Goal: Information Seeking & Learning: Check status

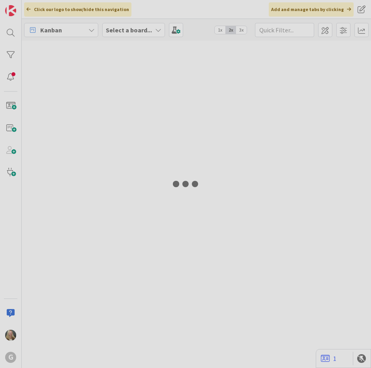
type input "Green"
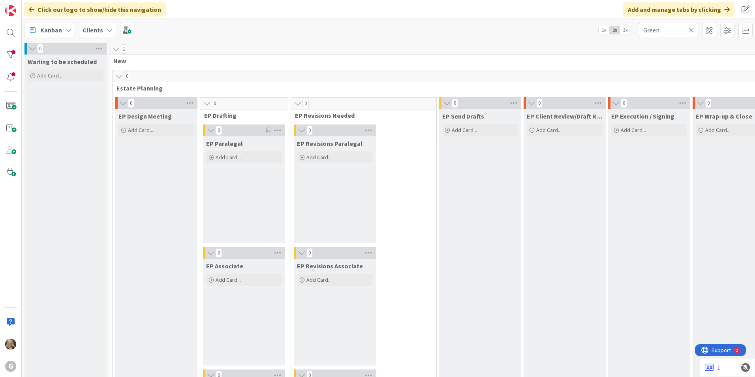
click at [108, 30] on icon at bounding box center [109, 30] width 6 height 6
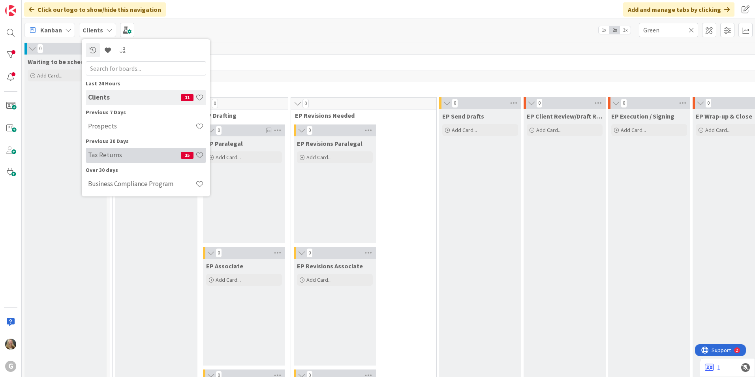
click at [102, 160] on div "Tax Returns 35" at bounding box center [146, 155] width 120 height 15
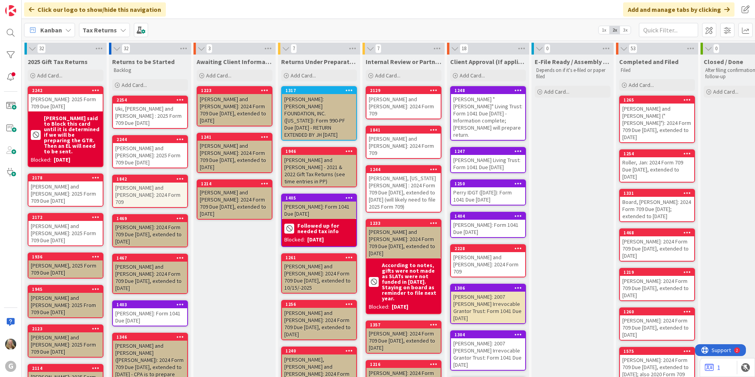
click at [371, 107] on div "Perry, Eugene D. "Sonny" Living Trust: Form 1041 Due 4/15/2025 - Information co…" at bounding box center [488, 117] width 74 height 46
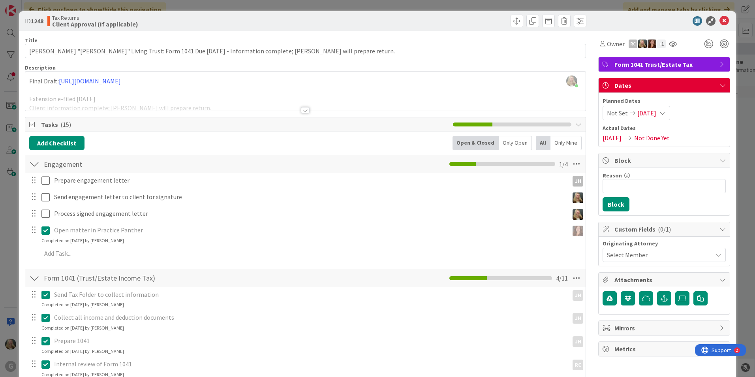
click at [304, 106] on div at bounding box center [305, 100] width 560 height 20
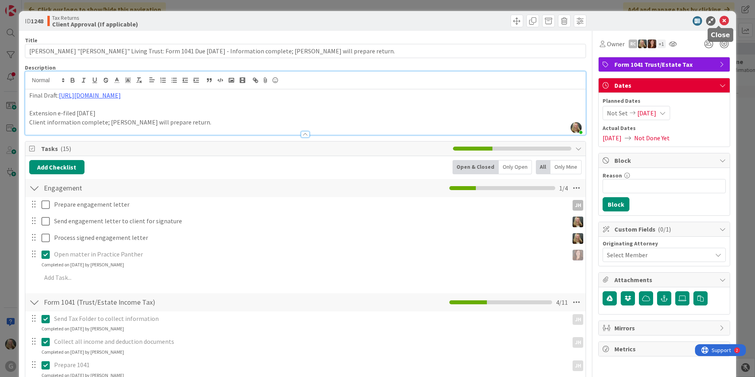
click at [371, 23] on icon at bounding box center [724, 20] width 9 height 9
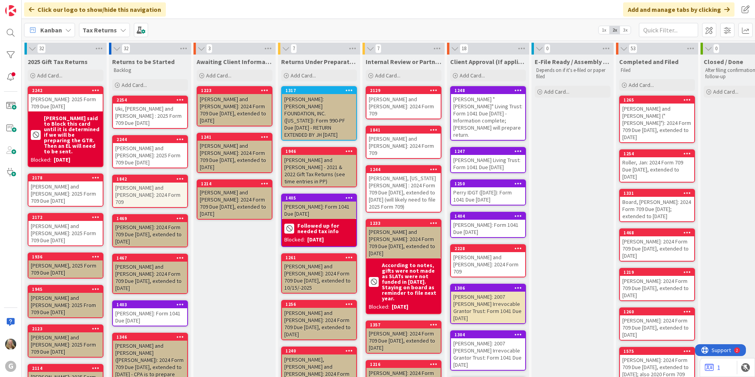
click at [371, 104] on div "[PERSON_NAME] "[PERSON_NAME]" Living Trust: Form 1041 Due [DATE] - Information …" at bounding box center [488, 117] width 74 height 46
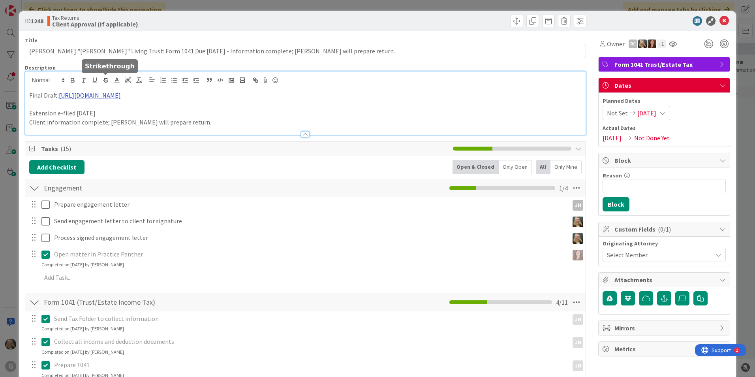
click at [109, 82] on div "Final Draft: https://gwtrust.box.com/s/vkvako2zpllk8nt8p6msqybhlet4ncu5 Extensi…" at bounding box center [305, 102] width 560 height 63
click at [113, 96] on link "[URL][DOMAIN_NAME]" at bounding box center [90, 95] width 62 height 8
click at [121, 93] on link "[URL][DOMAIN_NAME]" at bounding box center [90, 95] width 62 height 8
click at [305, 129] on div at bounding box center [305, 130] width 560 height 8
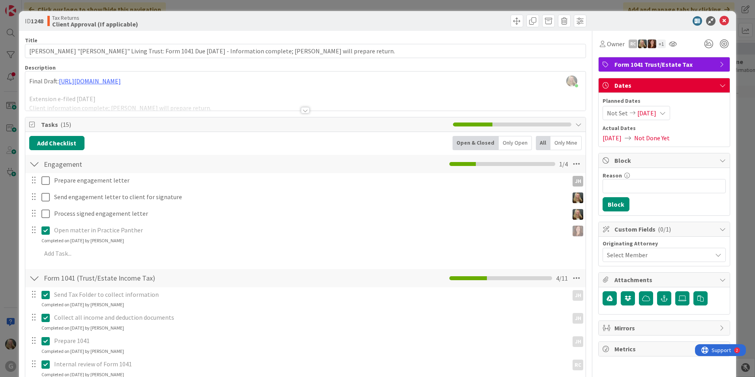
click at [301, 110] on div at bounding box center [305, 110] width 9 height 6
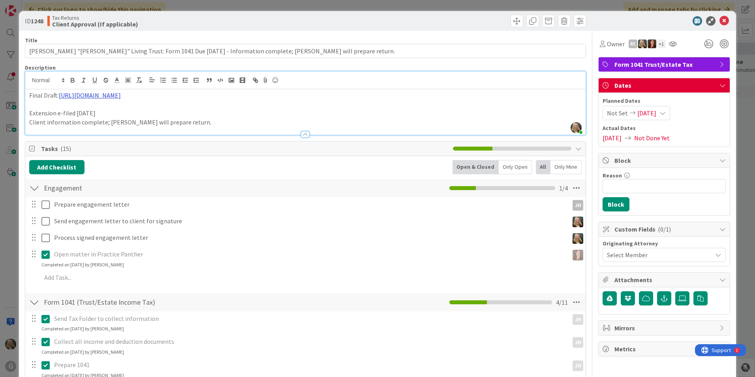
click at [121, 97] on link "[URL][DOMAIN_NAME]" at bounding box center [90, 95] width 62 height 8
click at [121, 93] on link "[URL][DOMAIN_NAME]" at bounding box center [90, 95] width 62 height 8
click at [121, 94] on link "[URL][DOMAIN_NAME]" at bounding box center [90, 95] width 62 height 8
click at [121, 95] on link "[URL][DOMAIN_NAME]" at bounding box center [90, 95] width 62 height 8
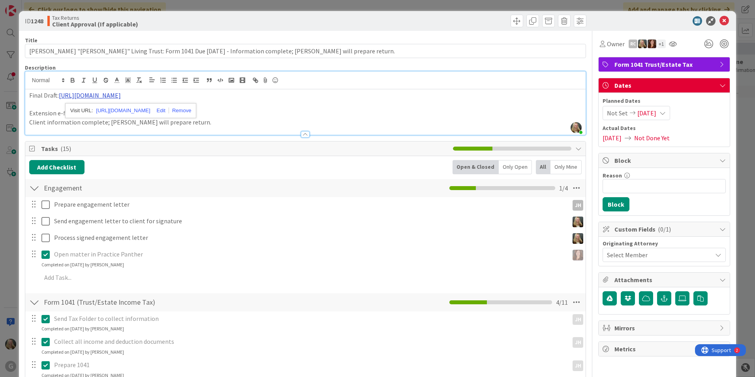
click at [121, 95] on link "[URL][DOMAIN_NAME]" at bounding box center [90, 95] width 62 height 8
click at [150, 112] on link "[URL][DOMAIN_NAME]" at bounding box center [123, 110] width 54 height 10
click at [112, 130] on div at bounding box center [305, 130] width 560 height 8
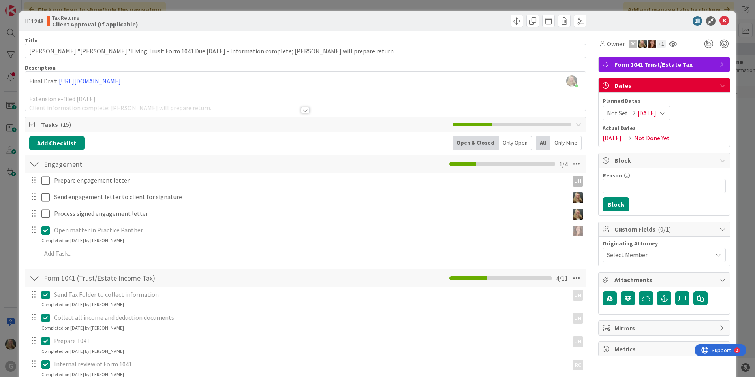
click at [302, 110] on div at bounding box center [305, 110] width 9 height 6
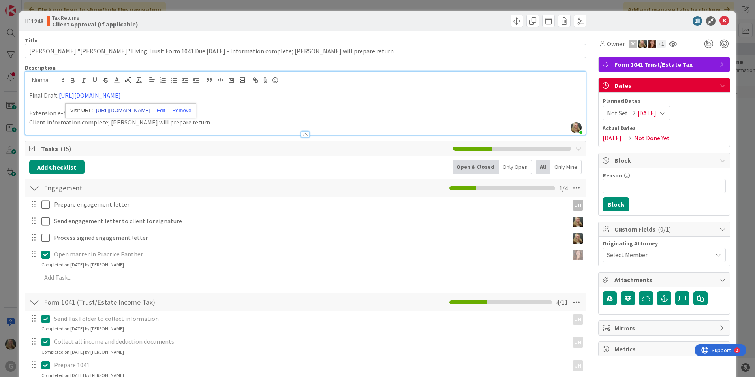
click at [141, 110] on link "[URL][DOMAIN_NAME]" at bounding box center [123, 110] width 54 height 10
click at [134, 111] on link "[URL][DOMAIN_NAME]" at bounding box center [123, 110] width 54 height 10
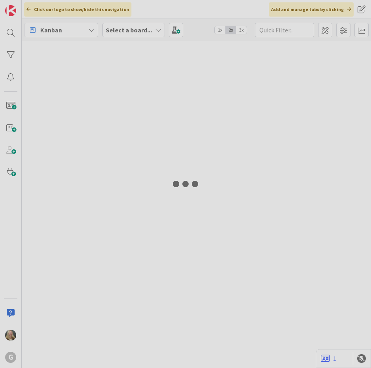
type input "Green"
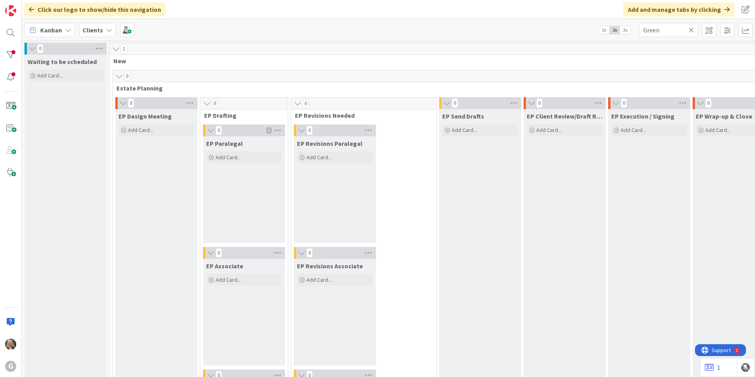
click at [103, 32] on div "Clients" at bounding box center [97, 30] width 37 height 14
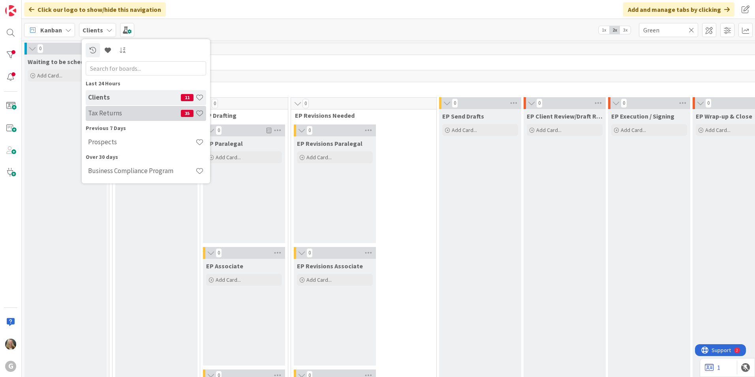
click at [102, 116] on h4 "Tax Returns" at bounding box center [134, 113] width 93 height 8
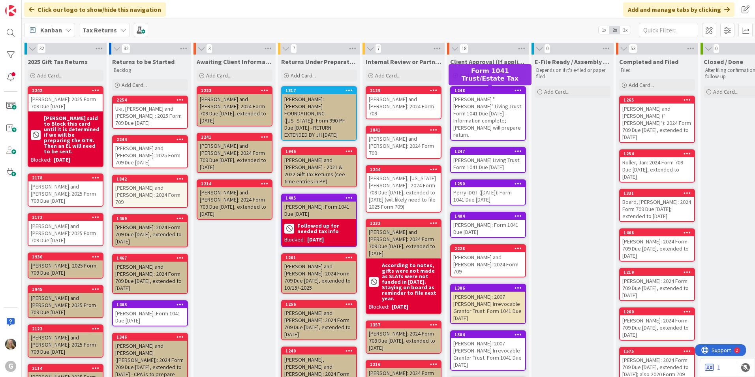
click at [371, 114] on div "Perry, Eugene D. "Sonny" Living Trust: Form 1041 Due 4/15/2025 - Information co…" at bounding box center [488, 117] width 74 height 46
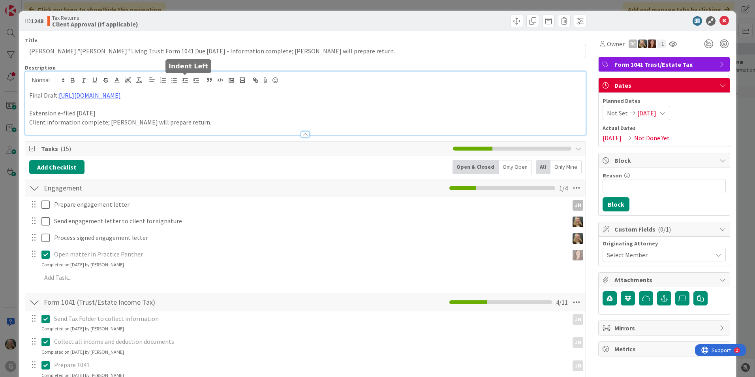
click at [182, 81] on div "Final Draft: https://gwtrust.box.com/s/vkvako2zpllk8nt8p6msqybhlet4ncu5 Extensi…" at bounding box center [305, 102] width 560 height 63
click at [121, 94] on link "[URL][DOMAIN_NAME]" at bounding box center [90, 95] width 62 height 8
click at [150, 111] on link "[URL][DOMAIN_NAME]" at bounding box center [123, 110] width 54 height 10
click at [371, 20] on icon at bounding box center [724, 20] width 9 height 9
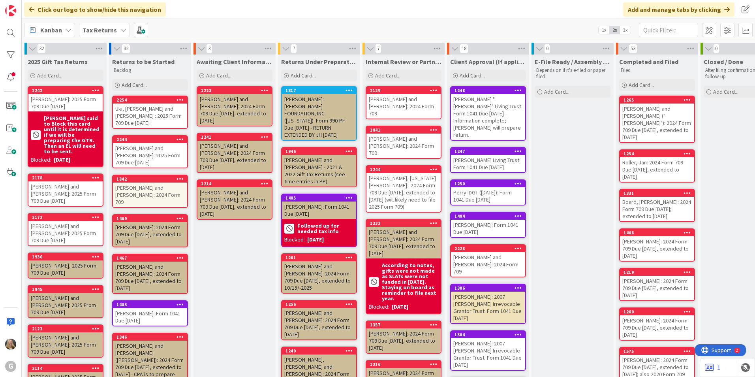
click at [371, 162] on div "[PERSON_NAME] Living Trust: Form 1041 Due [DATE]" at bounding box center [488, 163] width 74 height 17
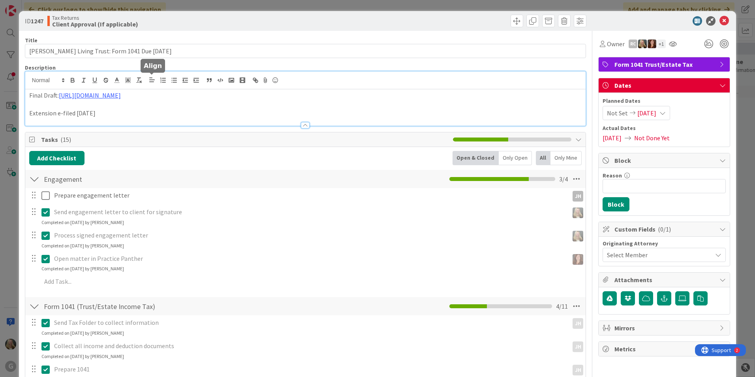
click at [156, 80] on div "Final Draft: [URL][DOMAIN_NAME] Extension e-filed [DATE]" at bounding box center [305, 98] width 560 height 54
click at [125, 112] on link "[URL][DOMAIN_NAME]" at bounding box center [126, 110] width 54 height 10
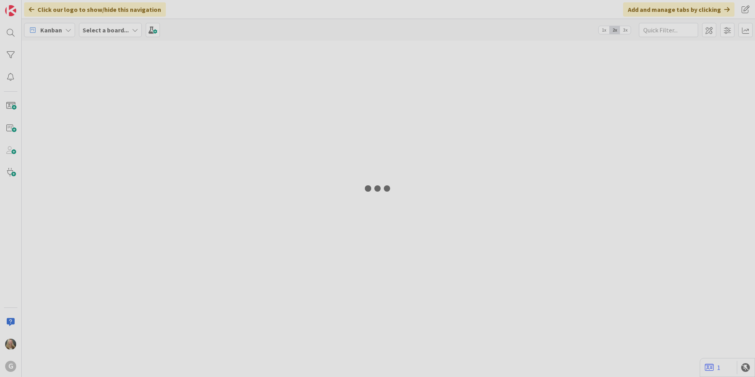
type input "Green"
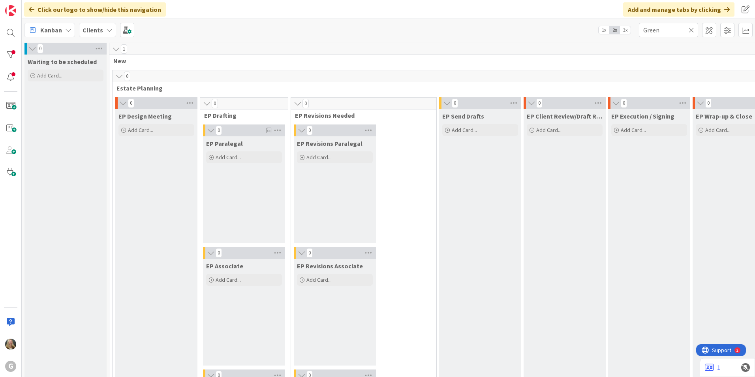
click at [106, 33] on icon at bounding box center [109, 30] width 6 height 6
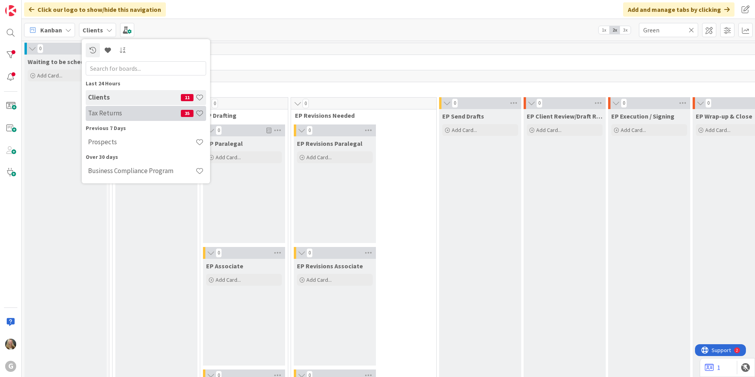
click at [103, 112] on h4 "Tax Returns" at bounding box center [134, 113] width 93 height 8
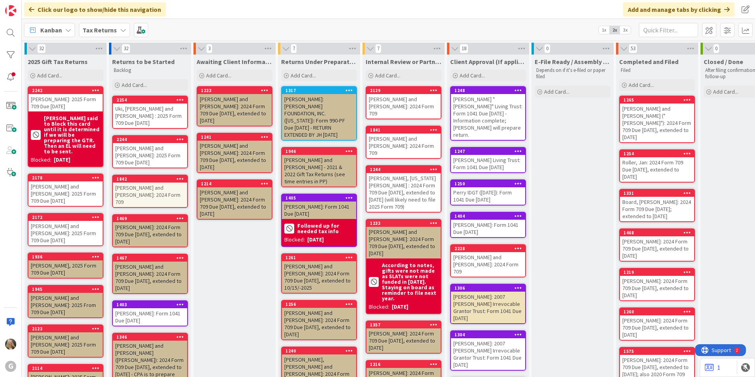
click at [479, 164] on div "[PERSON_NAME] Living Trust: Form 1041 Due [DATE]" at bounding box center [488, 163] width 74 height 17
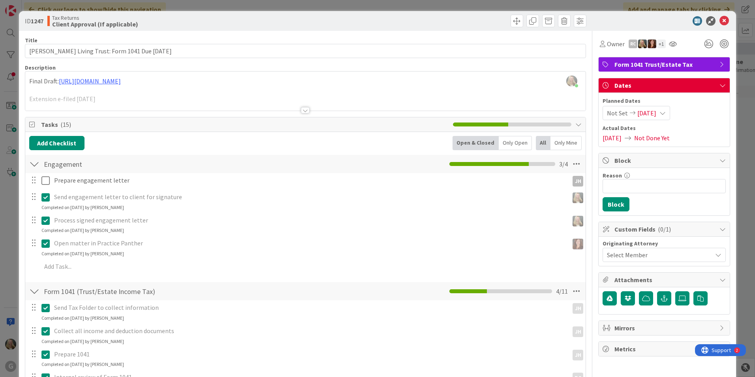
click at [136, 80] on div "[PERSON_NAME] just joined Final Draft: [URL][DOMAIN_NAME] Extension e-filed [DA…" at bounding box center [305, 90] width 560 height 39
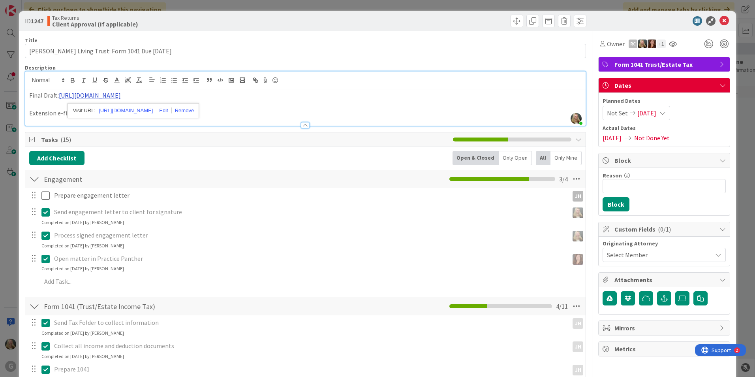
click at [121, 93] on link "[URL][DOMAIN_NAME]" at bounding box center [90, 95] width 62 height 8
click at [119, 113] on link "[URL][DOMAIN_NAME]" at bounding box center [126, 110] width 54 height 10
click at [720, 23] on icon at bounding box center [724, 20] width 9 height 9
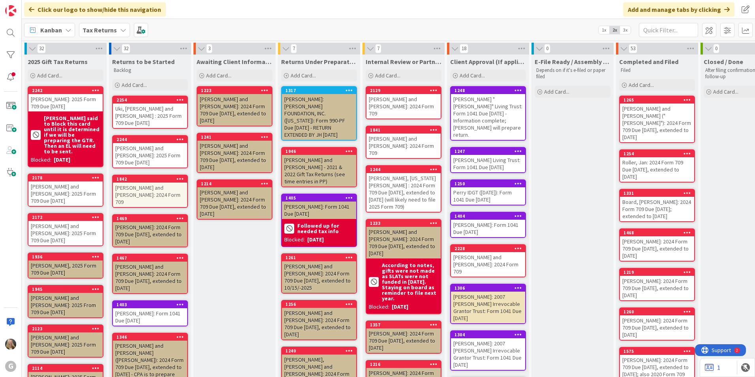
click at [488, 187] on div "Perry IDGT ([DATE]): Form 1041 Due [DATE]" at bounding box center [488, 195] width 74 height 17
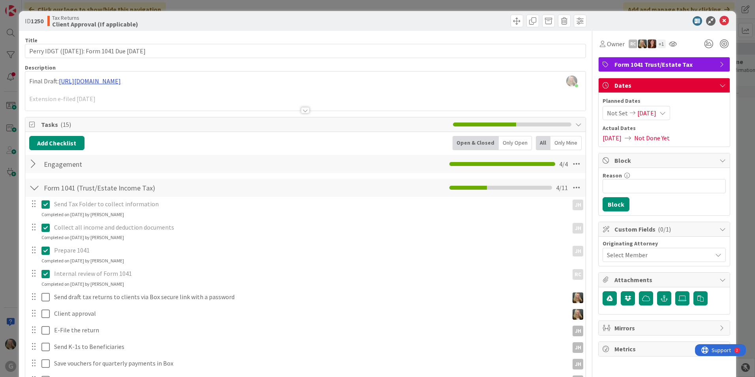
click at [117, 80] on div "[PERSON_NAME] just joined Final Draft: [URL][DOMAIN_NAME] Extension e-filed [DA…" at bounding box center [305, 90] width 560 height 39
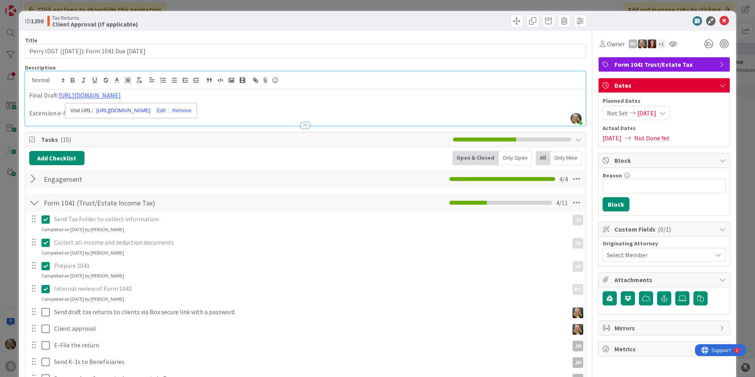
click at [110, 111] on link "[URL][DOMAIN_NAME]" at bounding box center [123, 110] width 54 height 10
click at [720, 19] on icon at bounding box center [724, 20] width 9 height 9
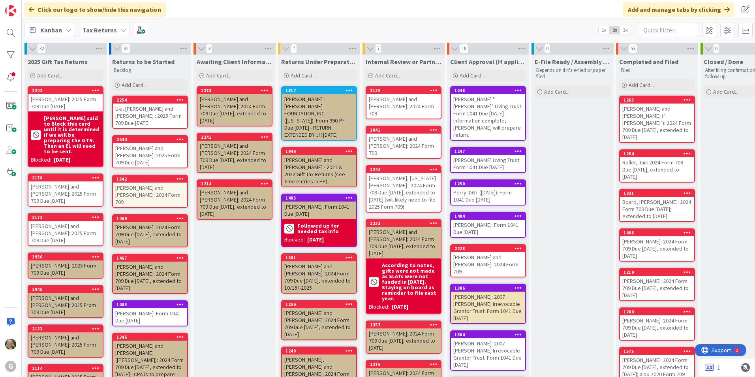
click at [499, 155] on div "[PERSON_NAME] Living Trust: Form 1041 Due [DATE]" at bounding box center [488, 163] width 74 height 17
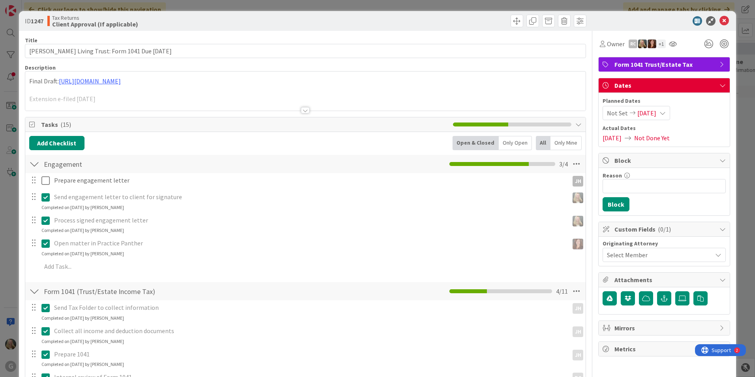
click at [159, 84] on div "Final Draft: [URL][DOMAIN_NAME] Extension e-filed [DATE]" at bounding box center [305, 90] width 560 height 39
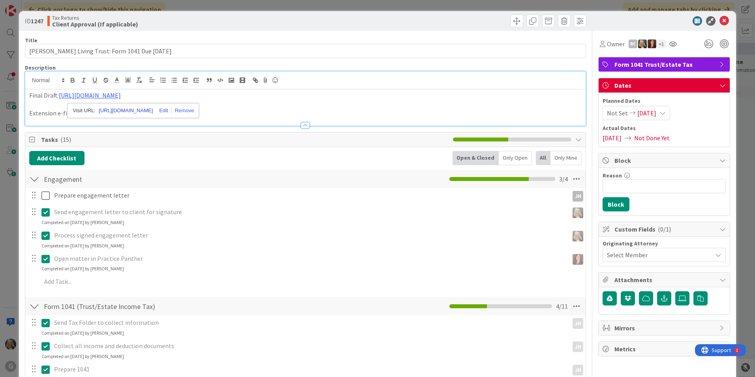
click at [147, 109] on link "[URL][DOMAIN_NAME]" at bounding box center [126, 110] width 54 height 10
click at [720, 17] on icon at bounding box center [724, 20] width 9 height 9
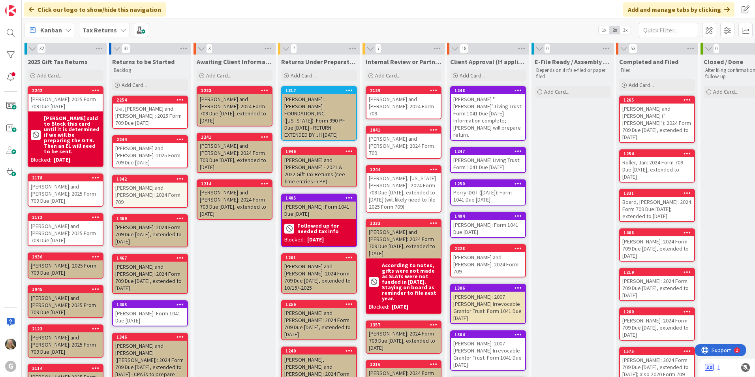
click at [481, 187] on div "Perry IDGT ([DATE]): Form 1041 Due [DATE]" at bounding box center [488, 195] width 74 height 17
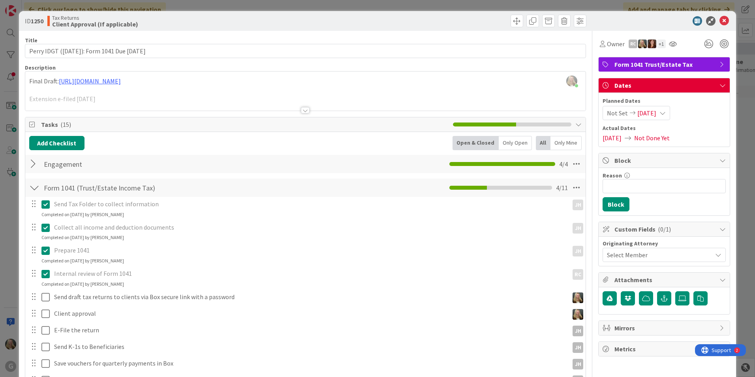
click at [102, 81] on div "[PERSON_NAME] just joined Final Draft: [URL][DOMAIN_NAME] Extension e-filed [DA…" at bounding box center [305, 90] width 560 height 39
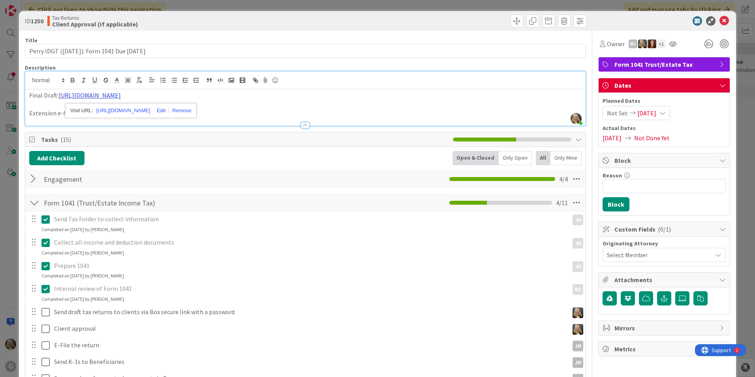
click at [103, 92] on link "[URL][DOMAIN_NAME]" at bounding box center [90, 95] width 62 height 8
click at [103, 96] on link "[URL][DOMAIN_NAME]" at bounding box center [90, 95] width 62 height 8
click at [111, 114] on link "[URL][DOMAIN_NAME]" at bounding box center [123, 110] width 54 height 10
click at [121, 97] on link "[URL][DOMAIN_NAME]" at bounding box center [90, 95] width 62 height 8
click at [150, 107] on link "[URL][DOMAIN_NAME]" at bounding box center [123, 110] width 54 height 10
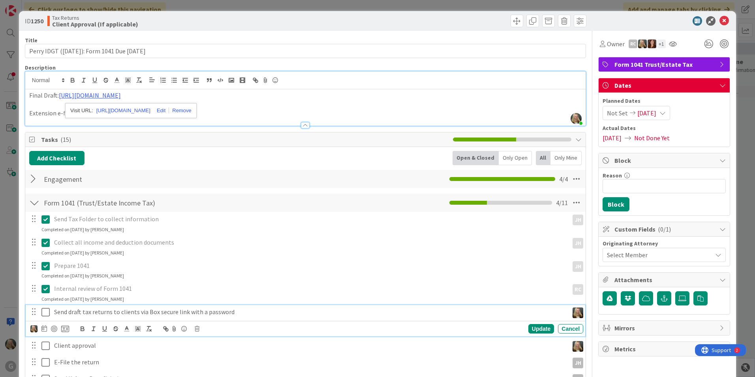
click at [43, 314] on icon at bounding box center [45, 311] width 8 height 9
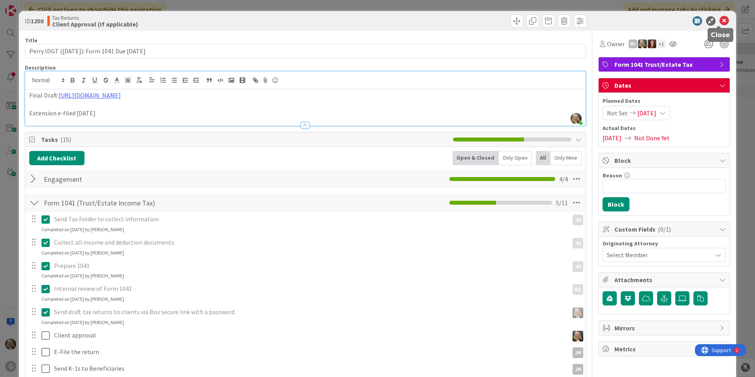
click at [720, 22] on icon at bounding box center [724, 20] width 9 height 9
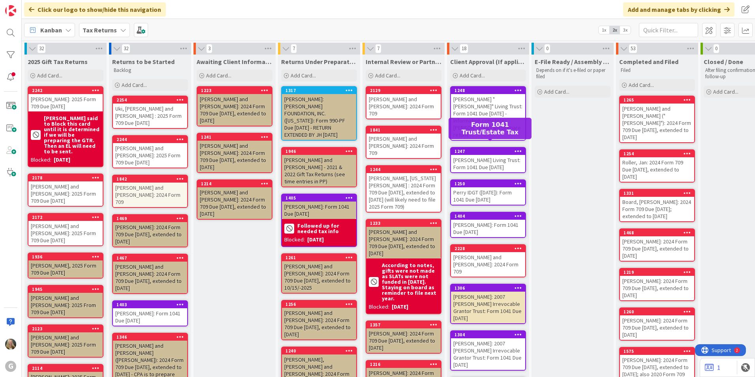
click at [469, 101] on div "[PERSON_NAME] "[PERSON_NAME]" Living Trust: Form 1041 Due [DATE] - Information …" at bounding box center [488, 117] width 74 height 46
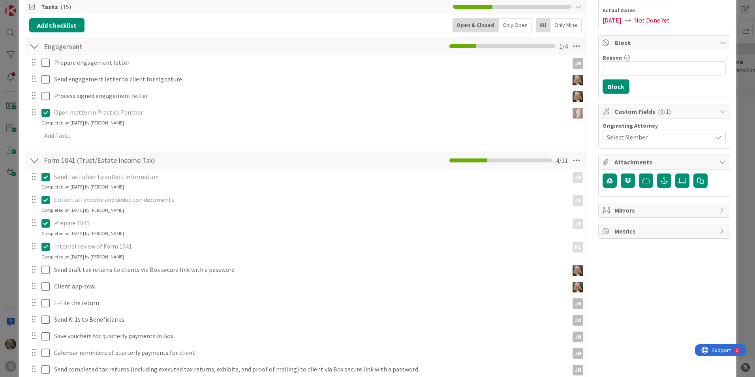
scroll to position [118, 0]
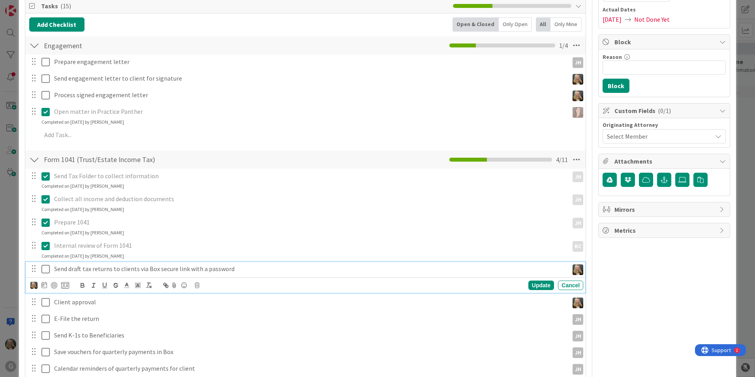
click at [45, 269] on icon at bounding box center [45, 268] width 8 height 9
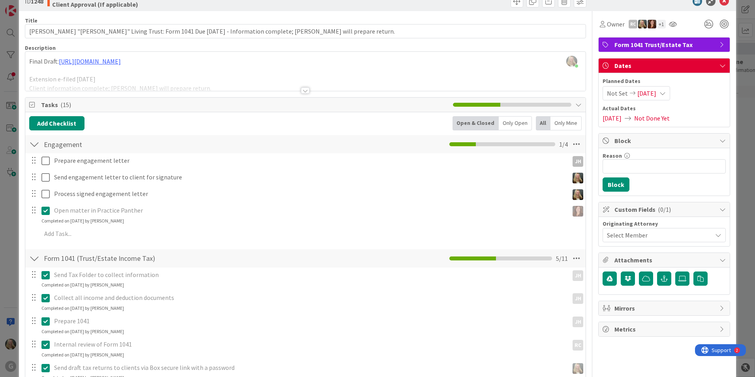
scroll to position [0, 0]
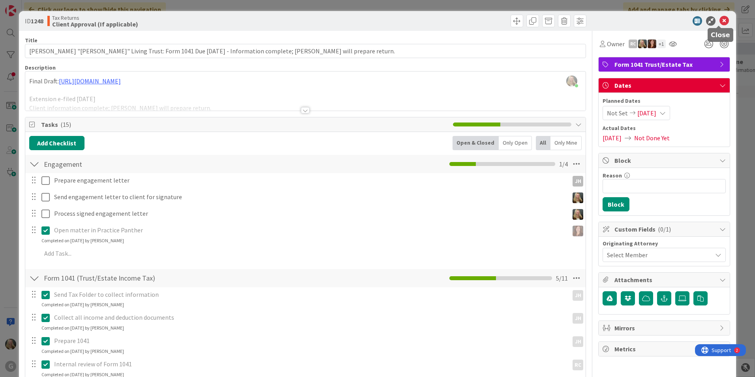
click at [720, 23] on icon at bounding box center [724, 20] width 9 height 9
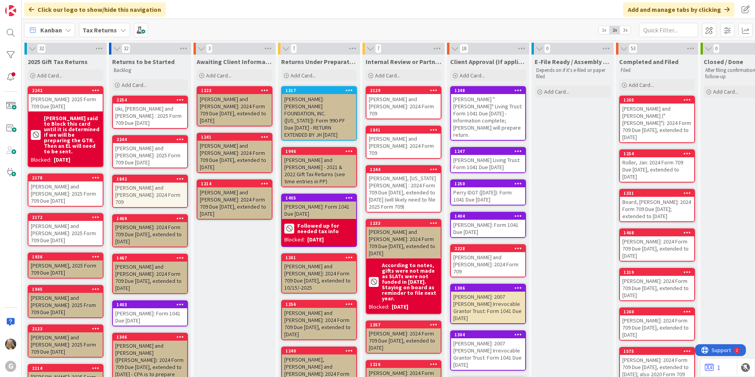
click at [468, 155] on div "[PERSON_NAME] Living Trust: Form 1041 Due [DATE]" at bounding box center [488, 163] width 74 height 17
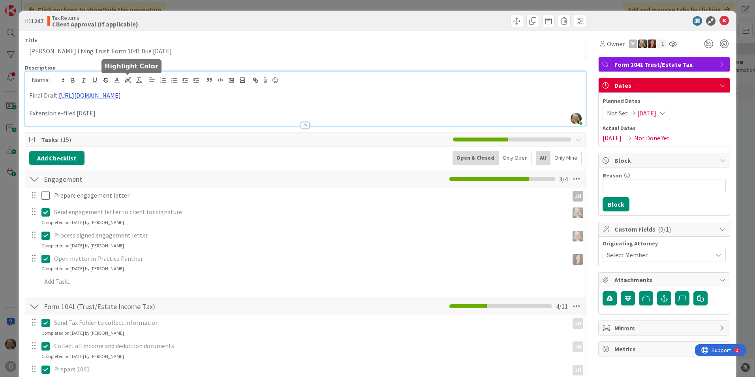
click at [133, 83] on div "[PERSON_NAME] just joined Final Draft: [URL][DOMAIN_NAME] Extension e-filed [DA…" at bounding box center [305, 98] width 560 height 54
click at [128, 111] on link "[URL][DOMAIN_NAME]" at bounding box center [126, 110] width 54 height 10
click at [722, 18] on icon at bounding box center [724, 20] width 9 height 9
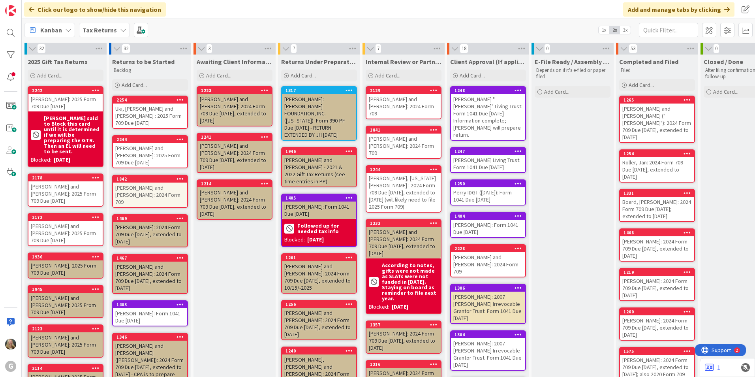
click at [470, 187] on div "Perry IDGT ([DATE]): Form 1041 Due [DATE]" at bounding box center [488, 195] width 74 height 17
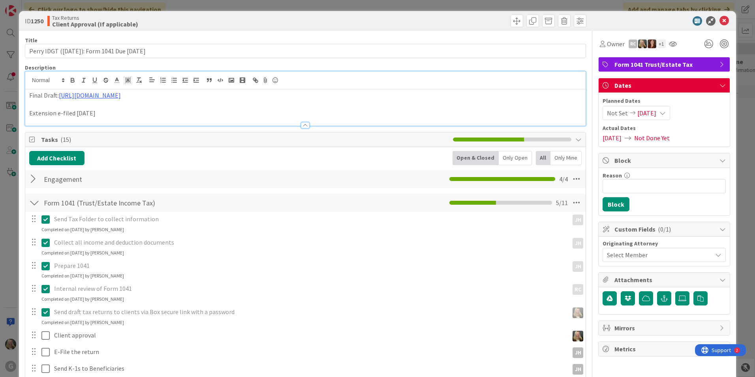
click at [203, 78] on div "Final Draft: [URL][DOMAIN_NAME] Extension e-filed [DATE]" at bounding box center [305, 98] width 560 height 54
click at [121, 94] on link "[URL][DOMAIN_NAME]" at bounding box center [90, 95] width 62 height 8
click at [120, 107] on link "[URL][DOMAIN_NAME]" at bounding box center [123, 110] width 54 height 10
click at [134, 108] on link "[URL][DOMAIN_NAME]" at bounding box center [123, 110] width 54 height 10
click at [720, 20] on icon at bounding box center [724, 20] width 9 height 9
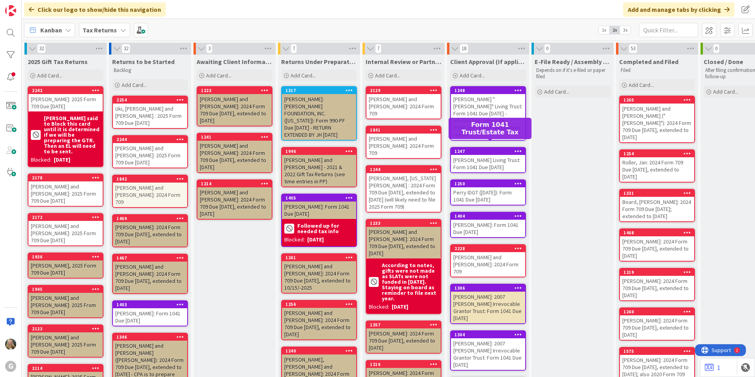
click at [472, 155] on div "[PERSON_NAME] Living Trust: Form 1041 Due [DATE]" at bounding box center [488, 163] width 74 height 17
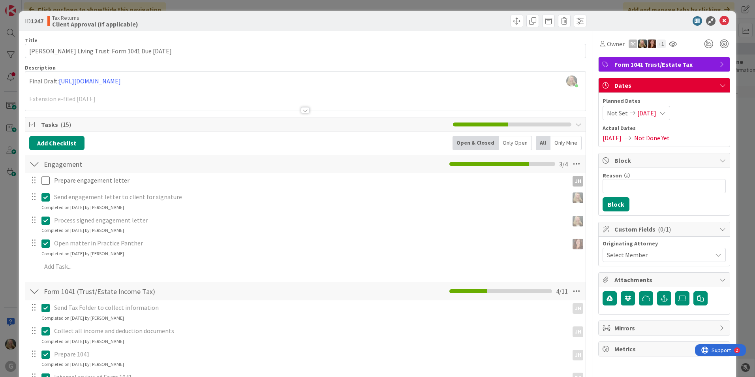
click at [301, 111] on div at bounding box center [305, 110] width 9 height 6
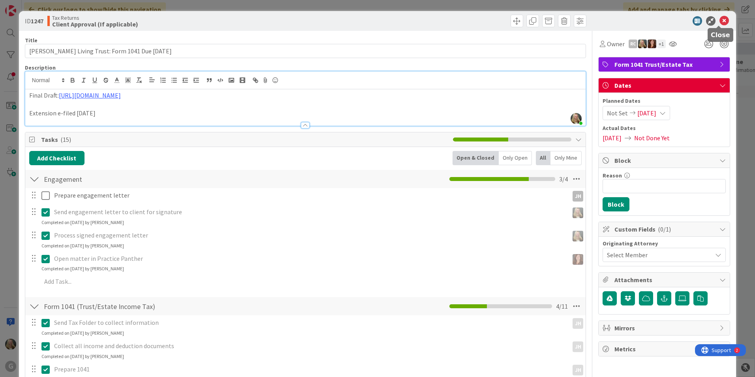
click at [720, 19] on icon at bounding box center [724, 20] width 9 height 9
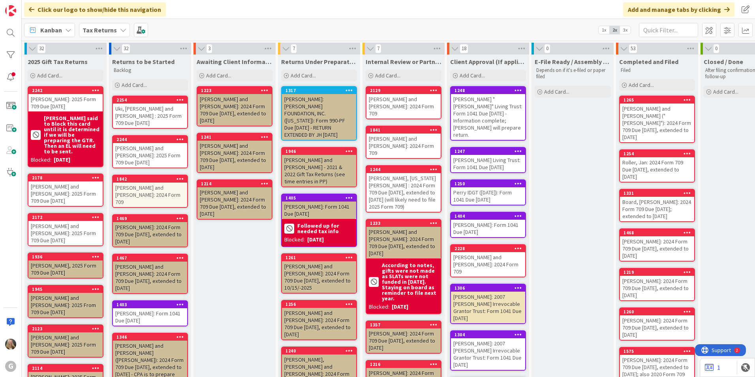
click at [487, 194] on div "Perry IDGT ([DATE]): Form 1041 Due [DATE]" at bounding box center [488, 195] width 74 height 17
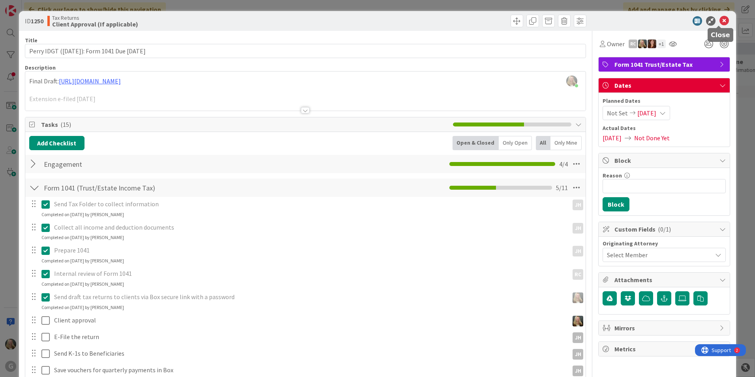
click at [723, 19] on icon at bounding box center [724, 20] width 9 height 9
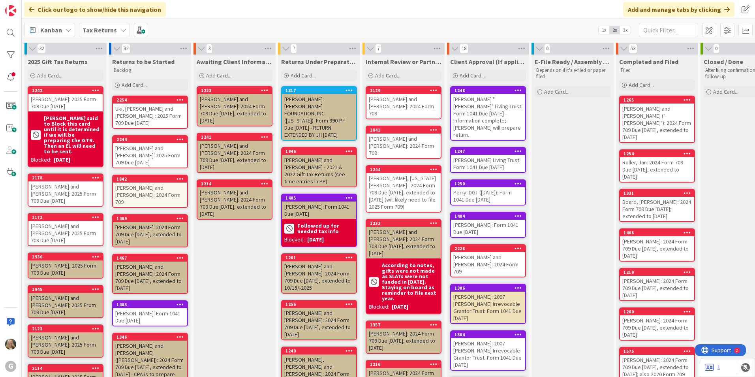
click at [484, 160] on div "[PERSON_NAME] Living Trust: Form 1041 Due [DATE]" at bounding box center [488, 163] width 74 height 17
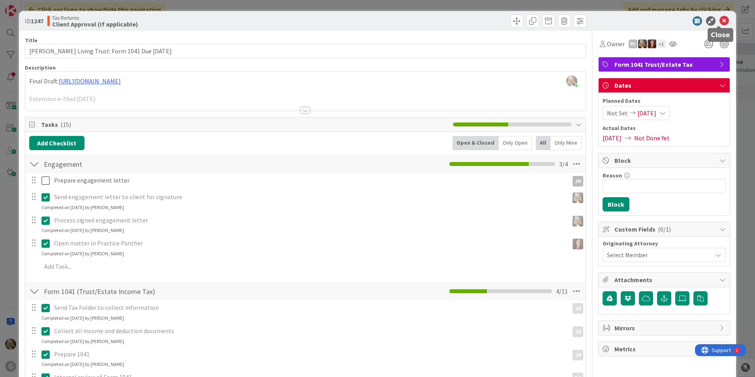
click at [720, 22] on icon at bounding box center [724, 20] width 9 height 9
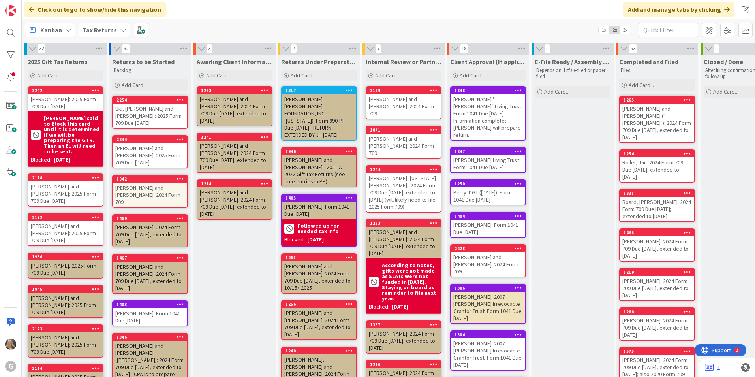
click at [491, 155] on div "[PERSON_NAME] Living Trust: Form 1041 Due [DATE]" at bounding box center [488, 163] width 74 height 17
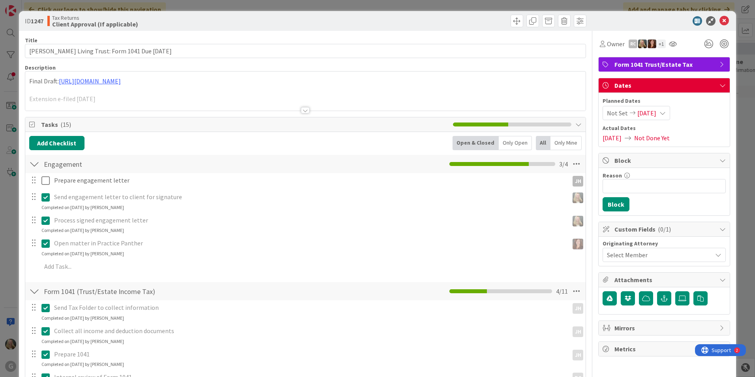
click at [165, 79] on div "Final Draft: [URL][DOMAIN_NAME] Extension e-filed [DATE]" at bounding box center [305, 90] width 560 height 39
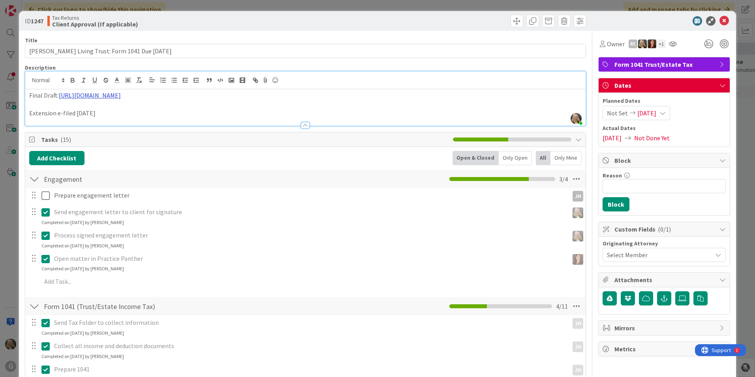
click at [121, 93] on link "[URL][DOMAIN_NAME]" at bounding box center [90, 95] width 62 height 8
click at [139, 110] on link "[URL][DOMAIN_NAME]" at bounding box center [126, 110] width 54 height 10
click at [720, 17] on icon at bounding box center [724, 20] width 9 height 9
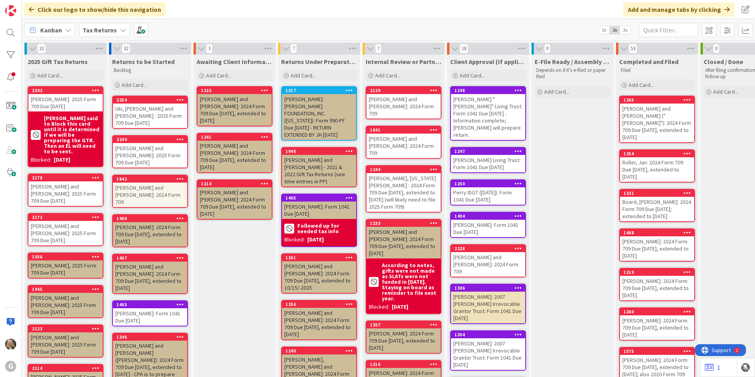
click at [470, 161] on div "[PERSON_NAME] Living Trust: Form 1041 Due [DATE]" at bounding box center [488, 163] width 74 height 17
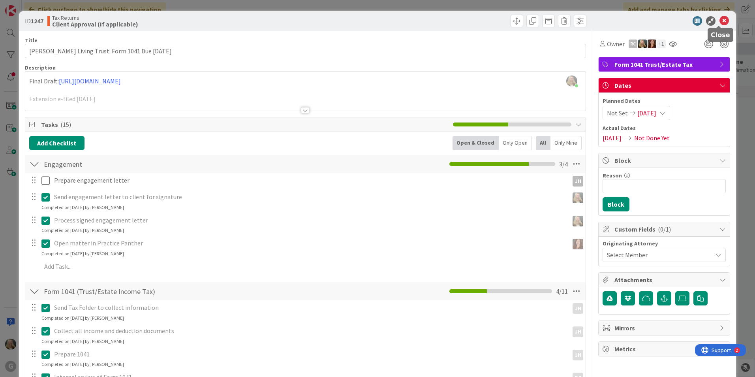
click at [721, 20] on icon at bounding box center [724, 20] width 9 height 9
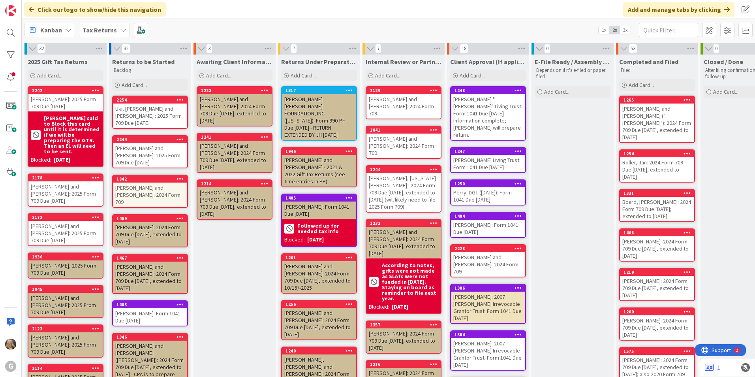
click at [465, 220] on div "[PERSON_NAME]: Form 1041 Due [DATE]" at bounding box center [488, 228] width 74 height 17
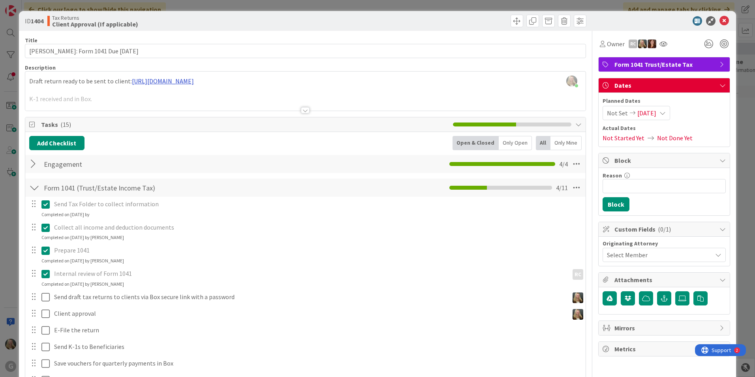
click at [235, 81] on div "[PERSON_NAME] just joined Draft return ready to be sent to client: [URL][DOMAIN…" at bounding box center [305, 90] width 560 height 39
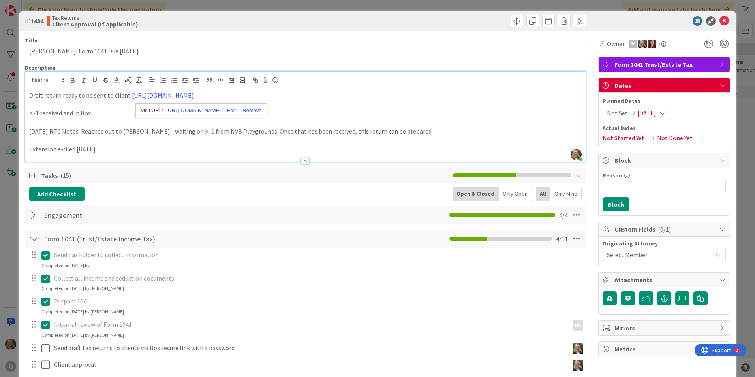
click at [221, 113] on link "[URL][DOMAIN_NAME]" at bounding box center [194, 110] width 54 height 10
click at [720, 20] on icon at bounding box center [724, 20] width 9 height 9
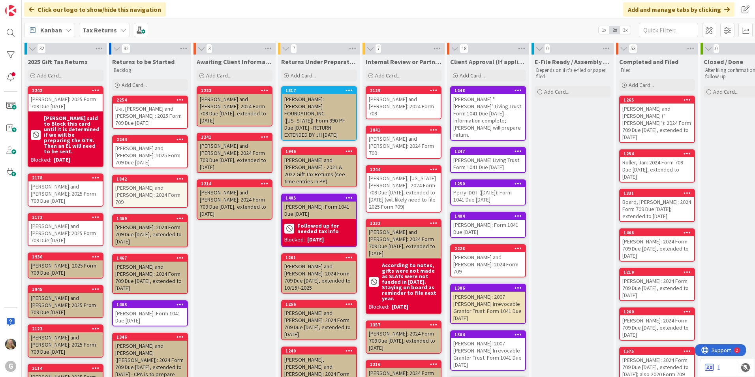
click at [514, 155] on div "[PERSON_NAME] Living Trust: Form 1041 Due [DATE]" at bounding box center [488, 163] width 74 height 17
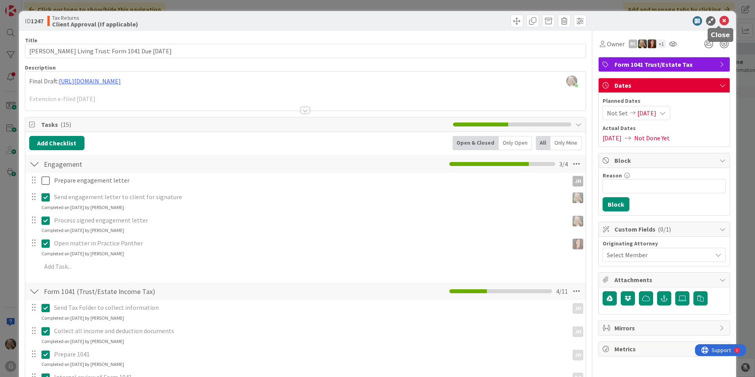
click at [720, 20] on icon at bounding box center [724, 20] width 9 height 9
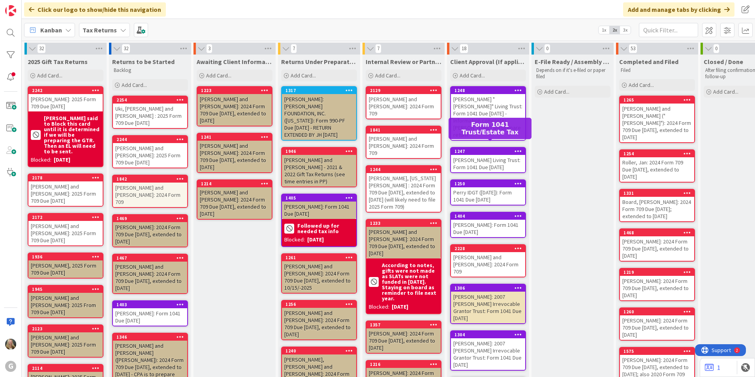
click at [476, 158] on div "[PERSON_NAME] Living Trust: Form 1041 Due [DATE]" at bounding box center [488, 163] width 74 height 17
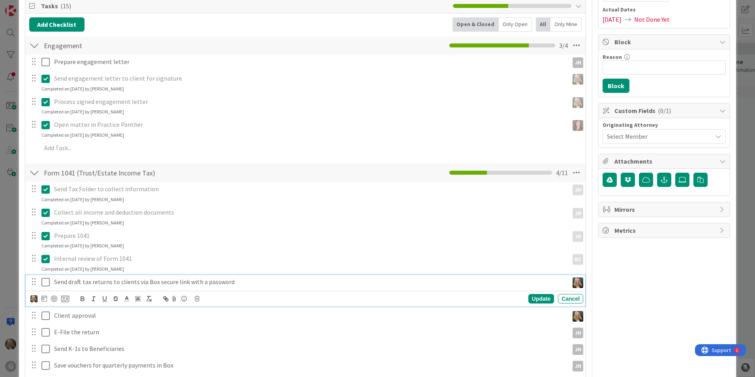
click at [50, 284] on button at bounding box center [45, 282] width 9 height 13
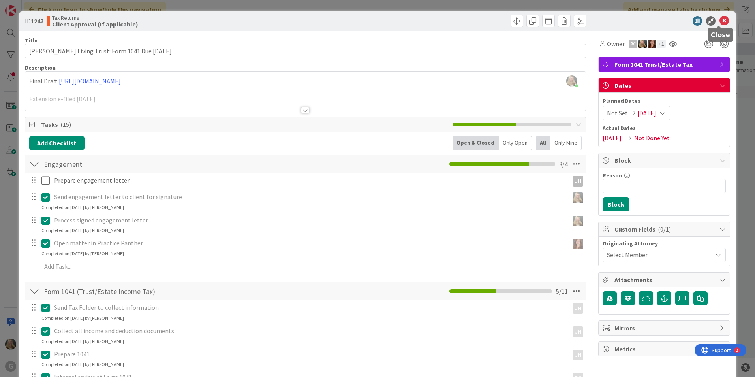
click at [720, 23] on icon at bounding box center [724, 20] width 9 height 9
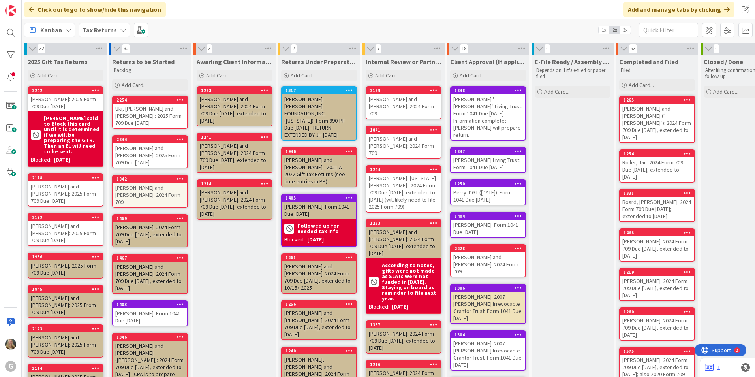
click at [476, 221] on div "[PERSON_NAME]: Form 1041 Due [DATE]" at bounding box center [488, 228] width 74 height 17
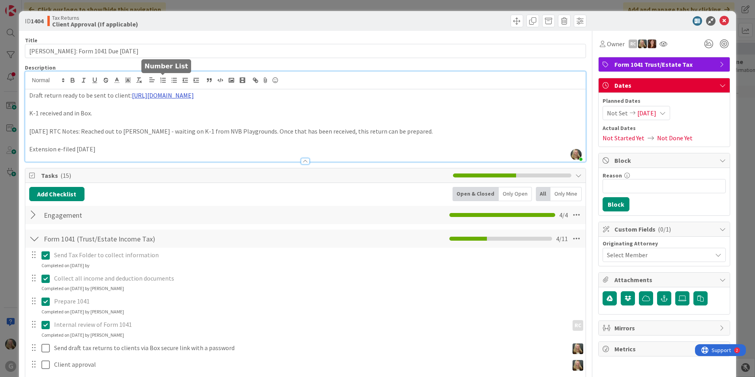
click at [161, 82] on div "[PERSON_NAME] just joined Draft return ready to be sent to client: [URL][DOMAIN…" at bounding box center [305, 116] width 560 height 90
click at [162, 97] on link "[URL][DOMAIN_NAME]" at bounding box center [163, 95] width 62 height 8
click at [183, 108] on link "[URL][DOMAIN_NAME]" at bounding box center [194, 110] width 54 height 10
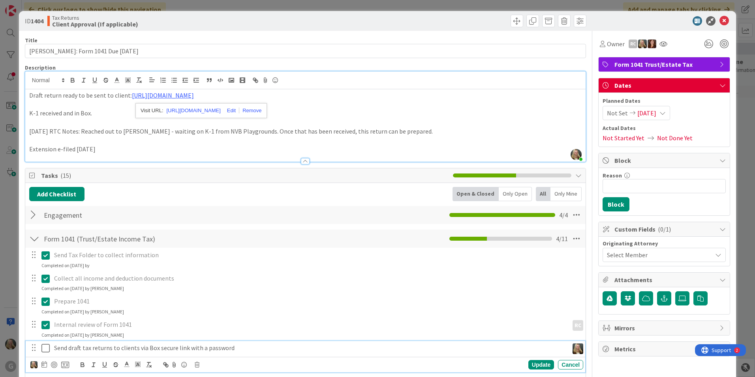
click at [47, 350] on icon at bounding box center [45, 347] width 8 height 9
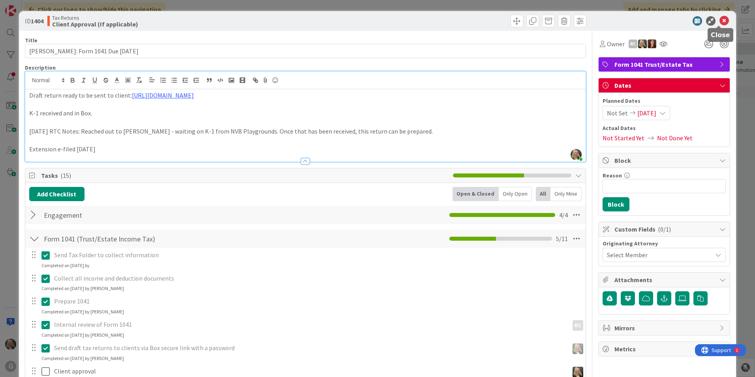
click at [721, 18] on icon at bounding box center [724, 20] width 9 height 9
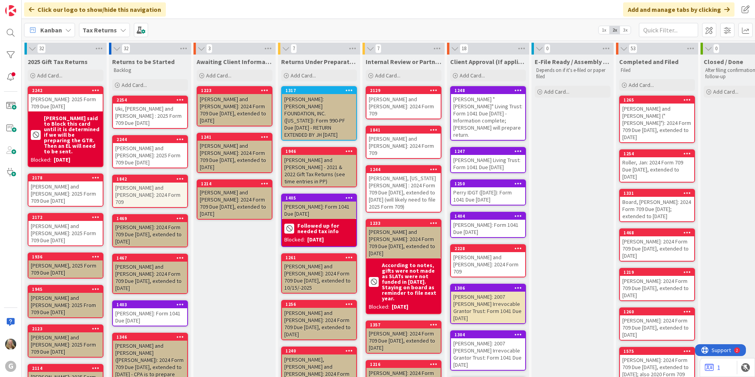
click at [547, 13] on div "Click our logo to show/hide this navigation Add and manage tabs by clicking" at bounding box center [388, 9] width 733 height 19
click at [475, 220] on div "[PERSON_NAME]: Form 1041 Due [DATE]" at bounding box center [488, 228] width 74 height 17
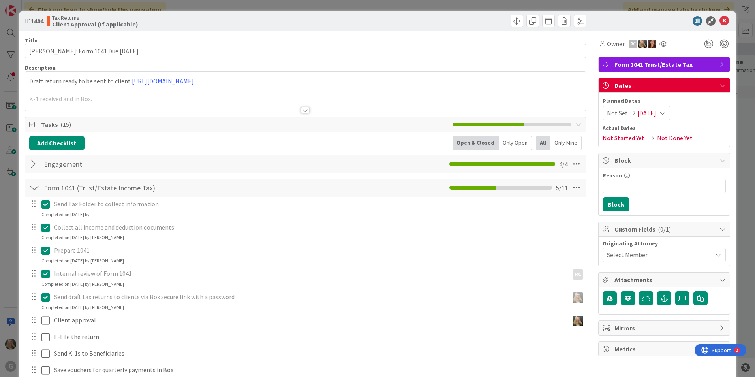
click at [160, 83] on div "Draft return ready to be sent to client: [URL][DOMAIN_NAME] K-1 received and in…" at bounding box center [305, 90] width 560 height 39
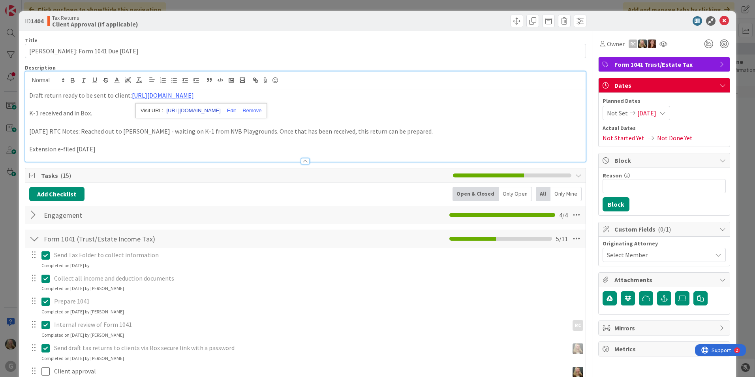
click at [173, 110] on link "[URL][DOMAIN_NAME]" at bounding box center [194, 110] width 54 height 10
